Goal: Navigation & Orientation: Go to known website

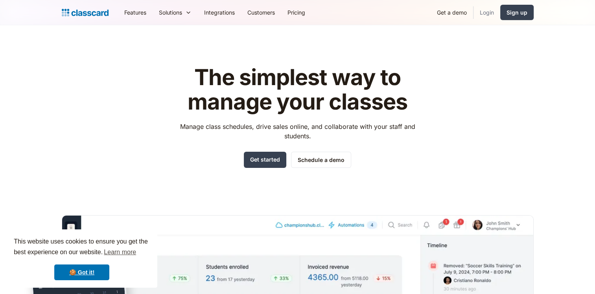
click at [483, 14] on link "Login" at bounding box center [487, 13] width 27 height 18
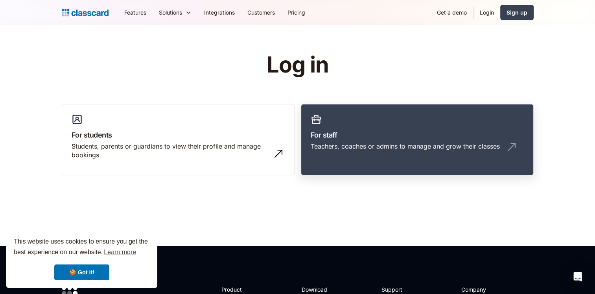
click at [331, 142] on div "Teachers, coaches or admins to manage and grow their classes" at bounding box center [405, 146] width 189 height 9
